Goal: Find specific fact: Find specific fact

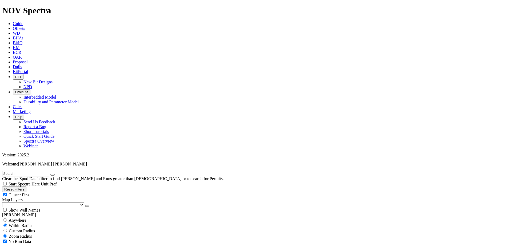
scroll to position [141, 0]
click at [22, 64] on span "Dulls" at bounding box center [17, 66] width 9 height 5
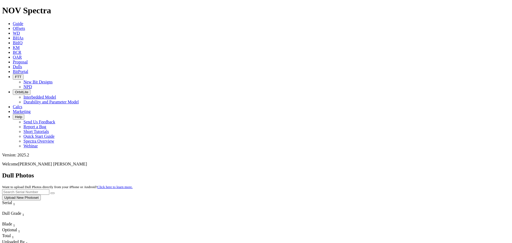
click at [49, 189] on input "text" at bounding box center [25, 192] width 47 height 6
type input "A320692"
click at [453, 189] on form "A320692" at bounding box center [255, 192] width 507 height 6
click at [52, 193] on icon "submit" at bounding box center [52, 193] width 0 height 0
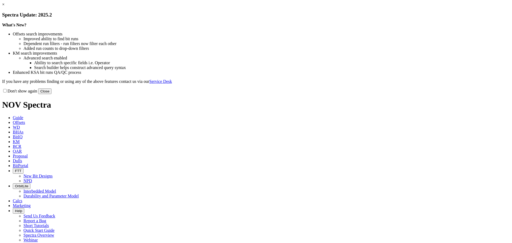
click at [5, 7] on link "×" at bounding box center [3, 4] width 2 height 5
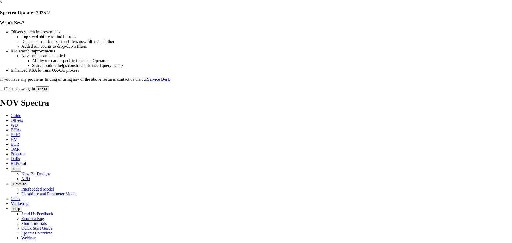
click at [49, 92] on button "Close" at bounding box center [42, 89] width 13 height 6
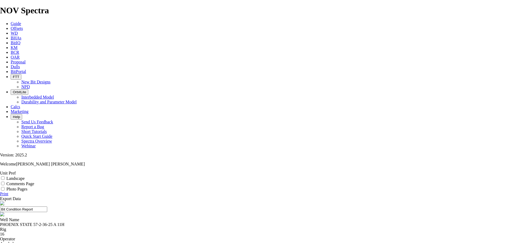
click at [213, 222] on div "PHOENIX STATE 57-2-36-25 A 11H" at bounding box center [256, 224] width 512 height 5
drag, startPoint x: 178, startPoint y: 52, endPoint x: 227, endPoint y: 52, distance: 48.8
click at [227, 222] on div "PHOENIX STATE 57-2-36-25 A 11H" at bounding box center [256, 224] width 512 height 5
copy div "PHOENIX STATE 57-2-36-25 A 11H"
